Goal: Task Accomplishment & Management: Manage account settings

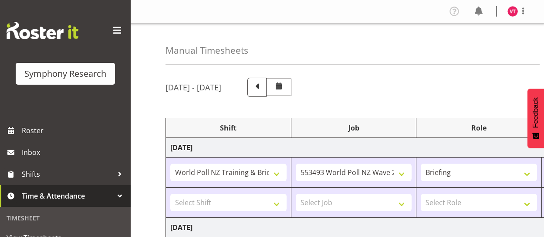
select select "39995"
select select "10527"
select select "48116"
select select "10242"
select select "47"
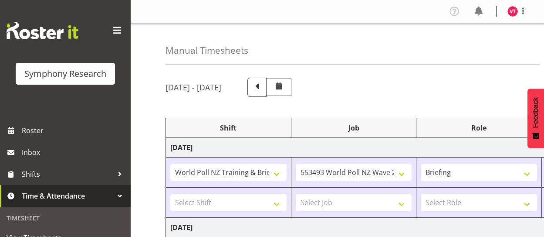
select select "41604"
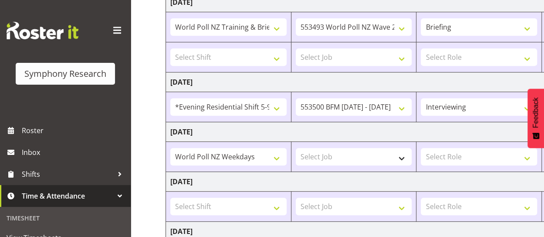
scroll to position [145, 0]
click at [395, 156] on select "Select Job 550060 IF Admin 553492 World Poll Aus Wave 2 Main 2025 553493 World …" at bounding box center [354, 156] width 116 height 17
select select "10527"
click at [296, 148] on select "Select Job 550060 IF Admin 553492 World Poll Aus Wave 2 Main 2025 553493 World …" at bounding box center [354, 156] width 116 height 17
click at [474, 157] on select "Select Role Briefing Interviewing" at bounding box center [479, 156] width 116 height 17
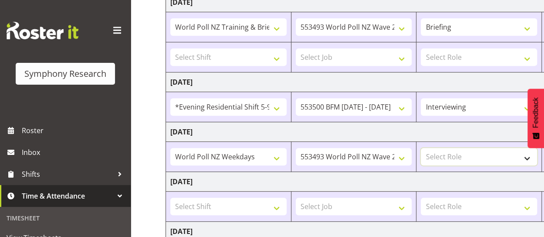
select select "47"
click at [421, 148] on select "Select Role Briefing Interviewing" at bounding box center [479, 156] width 116 height 17
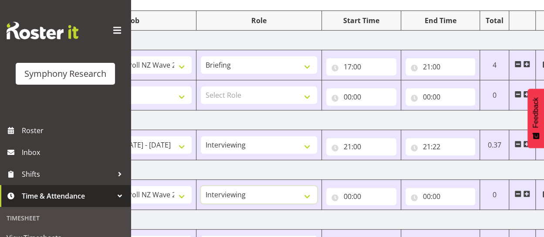
scroll to position [108, 0]
click at [351, 194] on input "00:00" at bounding box center [361, 195] width 70 height 17
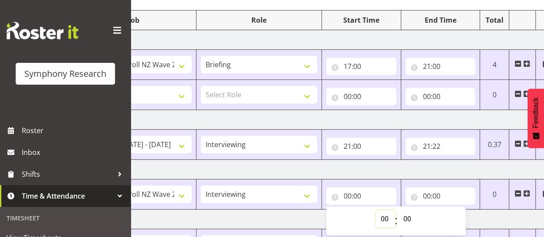
click at [384, 219] on select "00 01 02 03 04 05 06 07 08 09 10 11 12 13 14 15 16 17 18 19 20 21 22 23" at bounding box center [386, 218] width 20 height 17
select select "13"
click at [376, 210] on select "00 01 02 03 04 05 06 07 08 09 10 11 12 13 14 15 16 17 18 19 20 21 22 23" at bounding box center [386, 218] width 20 height 17
type input "13:00"
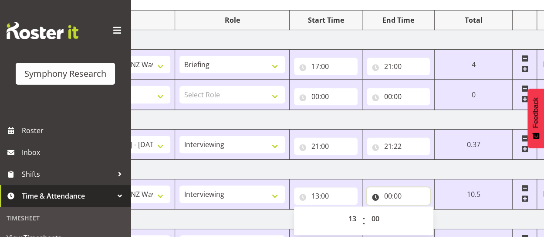
click at [386, 193] on input "00:00" at bounding box center [399, 195] width 64 height 17
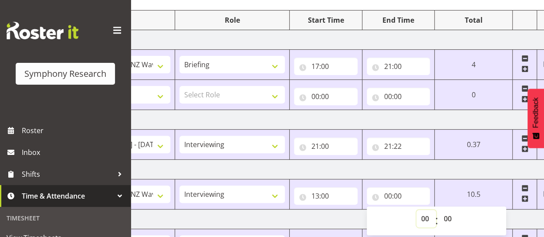
click at [427, 216] on select "00 01 02 03 04 05 06 07 08 09 10 11 12 13 14 15 16 17 18 19 20 21 22 23" at bounding box center [426, 218] width 20 height 17
select select "16"
click at [436, 210] on select "00 01 02 03 04 05 06 07 08 09 10 11 12 13 14 15 16 17 18 19 20 21 22 23" at bounding box center [426, 218] width 20 height 17
type input "16:00"
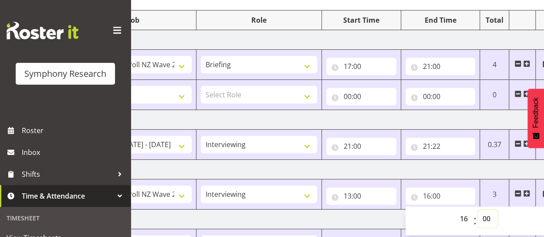
click at [492, 217] on select "00 01 02 03 04 05 06 07 08 09 10 11 12 13 14 15 16 17 18 19 20 21 22 23 24 25 2…" at bounding box center [488, 218] width 20 height 17
select select "30"
click at [478, 210] on select "00 01 02 03 04 05 06 07 08 09 10 11 12 13 14 15 16 17 18 19 20 21 22 23 24 25 2…" at bounding box center [488, 218] width 20 height 17
type input "16:30"
click at [460, 169] on td "[DATE]" at bounding box center [250, 169] width 609 height 20
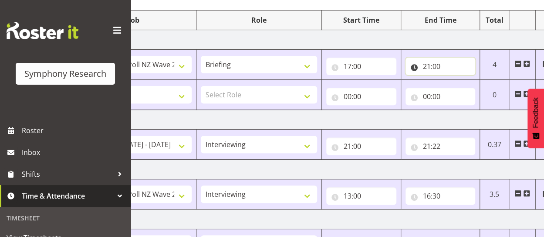
click at [444, 64] on input "21:00" at bounding box center [441, 66] width 70 height 17
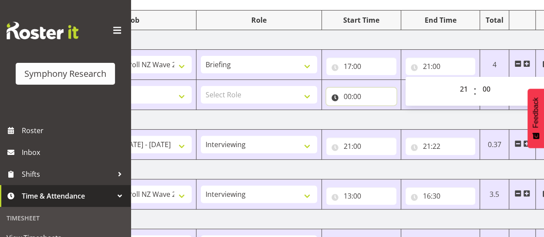
click at [378, 94] on input "00:00" at bounding box center [361, 96] width 70 height 17
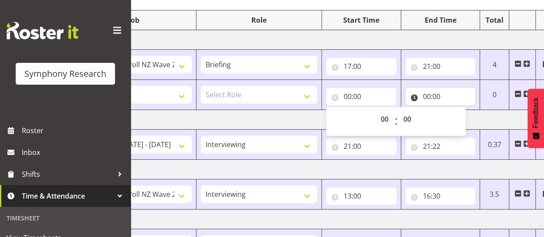
click at [443, 96] on input "00:00" at bounding box center [441, 96] width 70 height 17
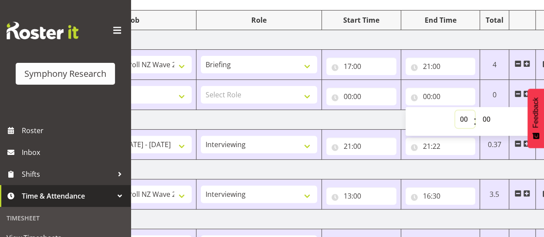
click at [464, 123] on select "00 01 02 03 04 05 06 07 08 09 10 11 12 13 14 15 16 17 18 19 20 21 22 23" at bounding box center [465, 118] width 20 height 17
click at [352, 113] on td "[DATE]" at bounding box center [250, 120] width 609 height 20
